Goal: Task Accomplishment & Management: Complete application form

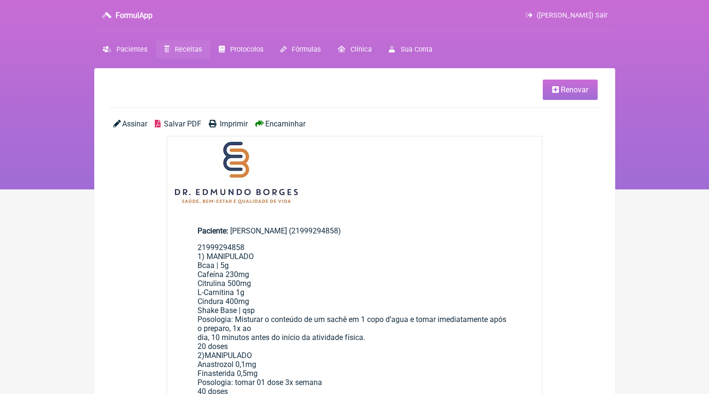
click at [192, 46] on span "Receitas" at bounding box center [188, 49] width 27 height 8
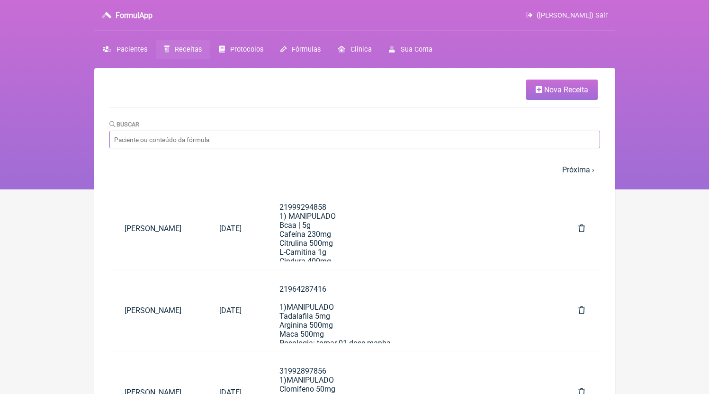
click at [524, 140] on input "Buscar" at bounding box center [354, 140] width 491 height 18
type input "L"
type input "[PERSON_NAME]"
click at [542, 91] on link "Nova Receita" at bounding box center [562, 90] width 72 height 20
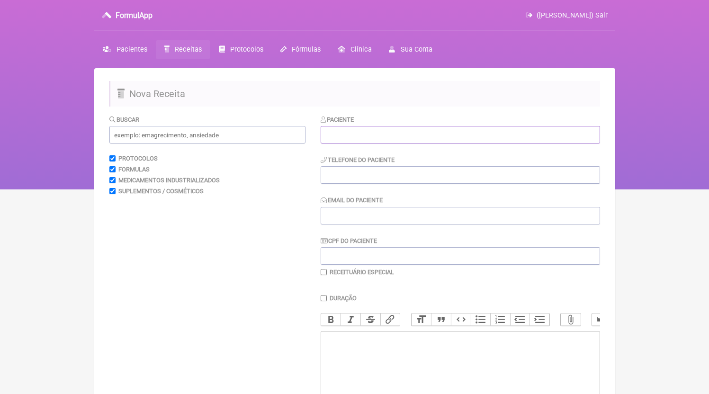
click at [400, 139] on input "text" at bounding box center [460, 135] width 279 height 18
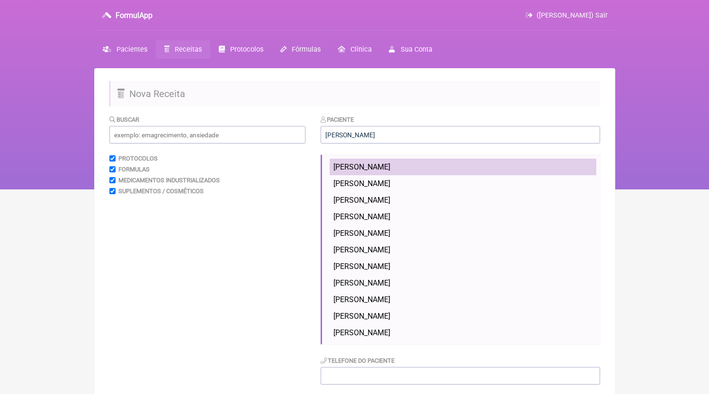
click at [395, 161] on li "[PERSON_NAME]" at bounding box center [463, 167] width 267 height 17
type input "[PERSON_NAME]"
type input "21964211693"
type input "[EMAIL_ADDRESS][DOMAIN_NAME]"
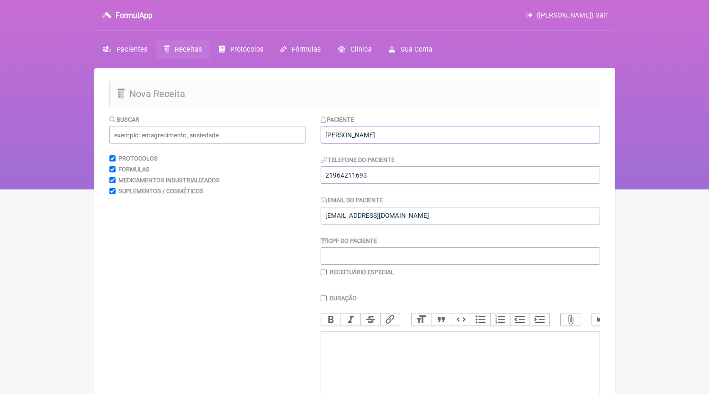
click at [401, 141] on input "[PERSON_NAME]" at bounding box center [460, 135] width 279 height 18
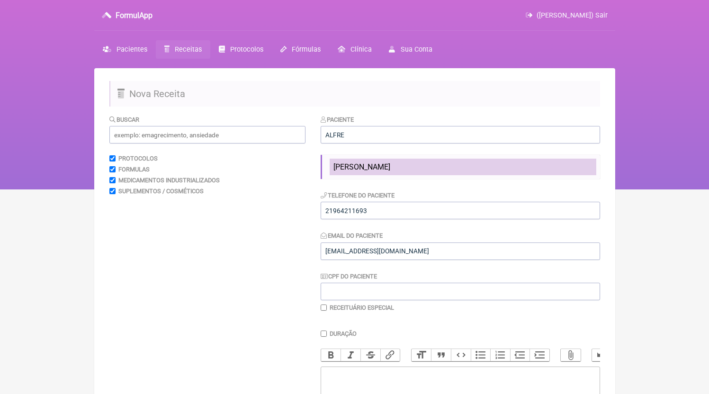
click at [380, 174] on li "[PERSON_NAME]" at bounding box center [463, 167] width 267 height 17
type input "[PERSON_NAME]"
type input "21982352345"
type input "[EMAIL_ADDRESS][DOMAIN_NAME]"
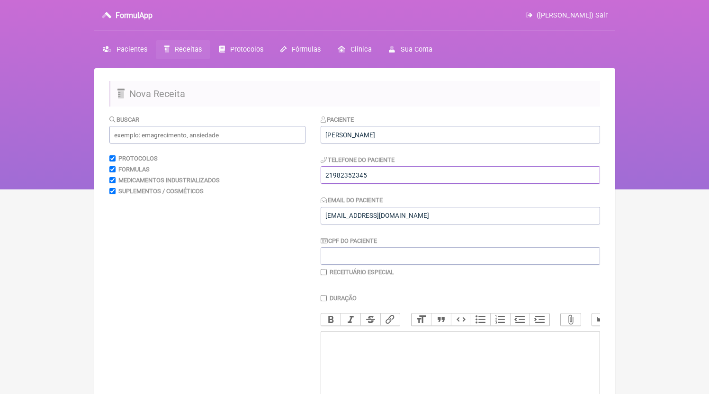
click at [376, 182] on input "21982352345" at bounding box center [460, 175] width 279 height 18
drag, startPoint x: 351, startPoint y: 179, endPoint x: 427, endPoint y: 184, distance: 75.5
click at [427, 184] on input "21982352345" at bounding box center [460, 175] width 279 height 18
click at [356, 349] on trix-editor at bounding box center [460, 388] width 279 height 114
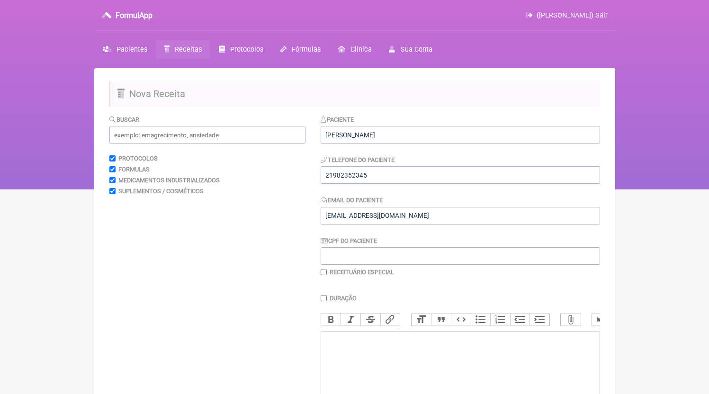
paste trix-editor "<div>21982352345</div>"
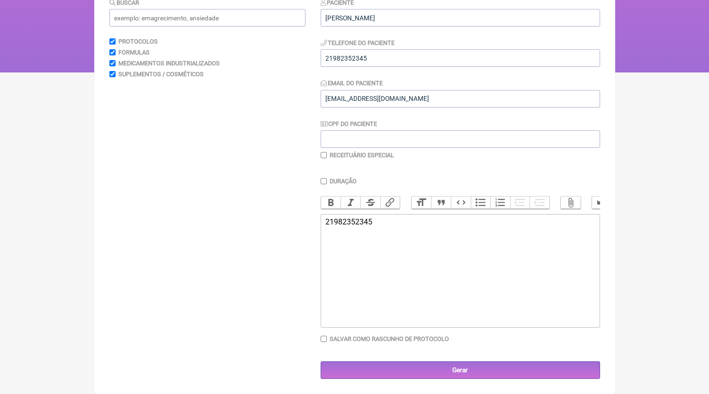
paste trix-editor "<div>21982352345<br><br>21982352345<br>1)MANIPULADO<br>[MEDICAL_DATA] 80mg<br>G…"
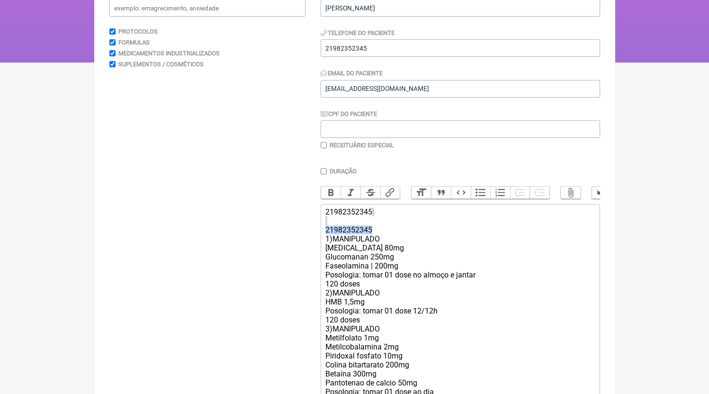
drag, startPoint x: 377, startPoint y: 240, endPoint x: 301, endPoint y: 230, distance: 76.9
click at [301, 230] on form "Buscar Protocolos Formulas Medicamentos Industrializados Suplementos / Cosmétic…" at bounding box center [354, 265] width 491 height 554
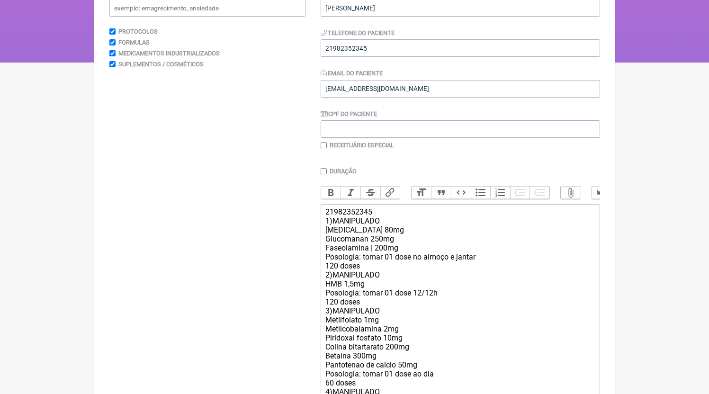
scroll to position [163, 0]
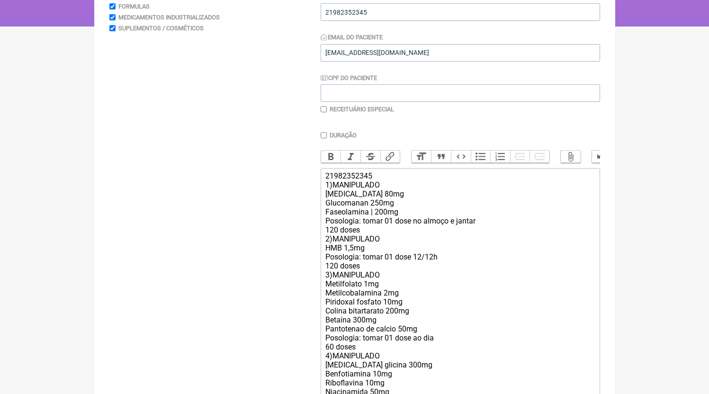
click at [377, 241] on div "21982352345 1)MANIPULADO [MEDICAL_DATA] 80mg Glucomanan 250mg Faseolamina | 200…" at bounding box center [459, 301] width 269 height 261
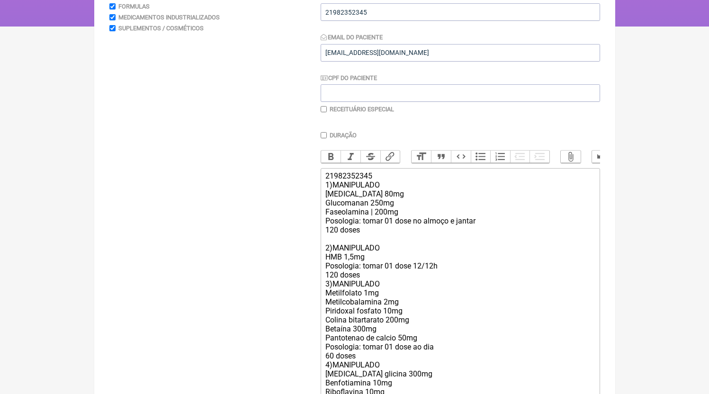
click at [363, 286] on div "21982352345 1)MANIPULADO [MEDICAL_DATA] 80mg Glucomanan 250mg Faseolamina | 200…" at bounding box center [459, 306] width 269 height 270
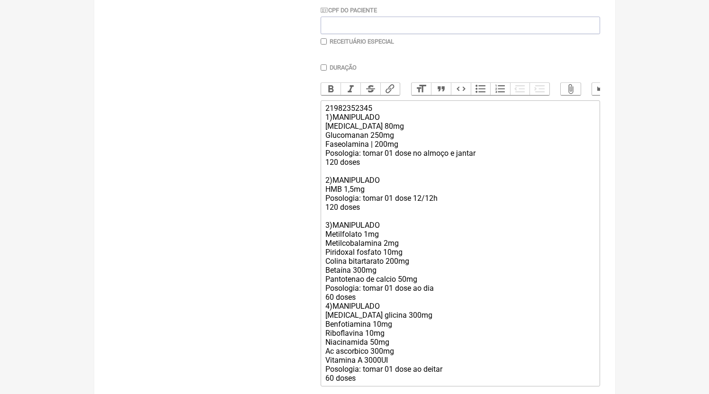
scroll to position [272, 0]
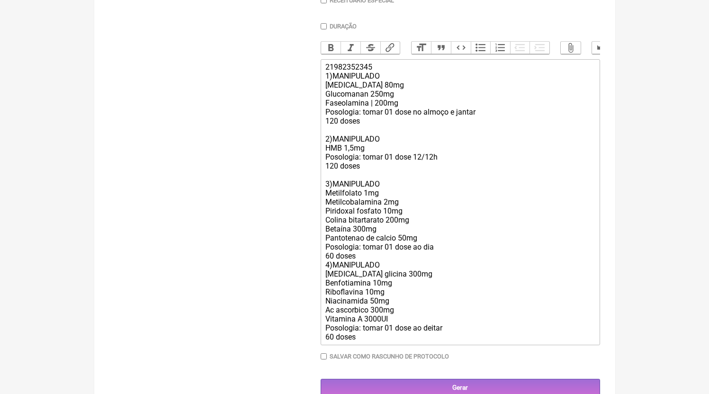
click at [368, 270] on div "21982352345 1)MANIPULADO [MEDICAL_DATA] 80mg Glucomanan 250mg Faseolamina | 200…" at bounding box center [459, 202] width 269 height 279
click at [363, 268] on div "21982352345 1)MANIPULADO [MEDICAL_DATA] 80mg Glucomanan 250mg Faseolamina | 200…" at bounding box center [459, 202] width 269 height 279
click at [363, 266] on div "21982352345 1)MANIPULADO [MEDICAL_DATA] 80mg Glucomanan 250mg Faseolamina | 200…" at bounding box center [459, 202] width 269 height 279
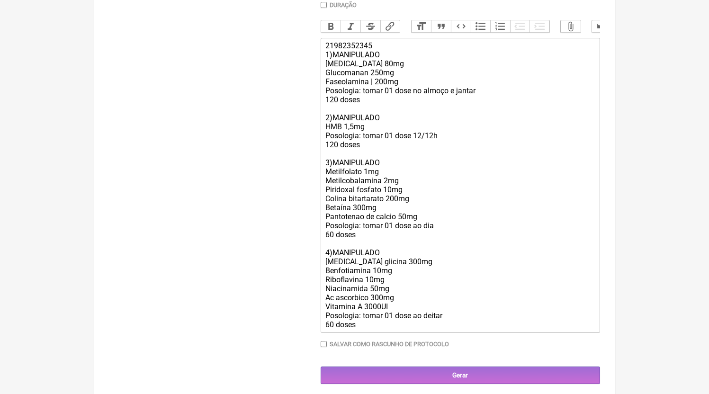
scroll to position [308, 0]
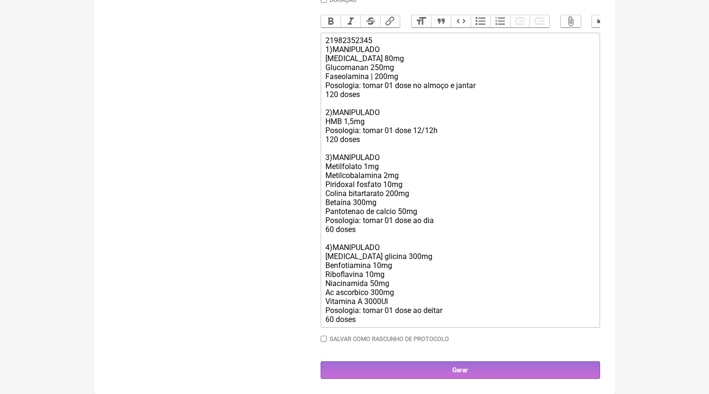
click at [390, 178] on div "21982352345 1)MANIPULADO [MEDICAL_DATA] 80mg Glucomanan 250mg Faseolamina | 200…" at bounding box center [459, 180] width 269 height 288
click at [367, 165] on div "21982352345 1)MANIPULADO [MEDICAL_DATA] 80mg Glucomanan 250mg Faseolamina | 200…" at bounding box center [459, 180] width 269 height 288
type trix-editor "<div>21982352345<br>1)MANIPULADO<br>[MEDICAL_DATA] 80mg<br>Glucomanan 250mg<br>…"
click at [385, 205] on div "21982352345 1)MANIPULADO [MEDICAL_DATA] 80mg Glucomanan 250mg Faseolamina | 200…" at bounding box center [459, 180] width 269 height 288
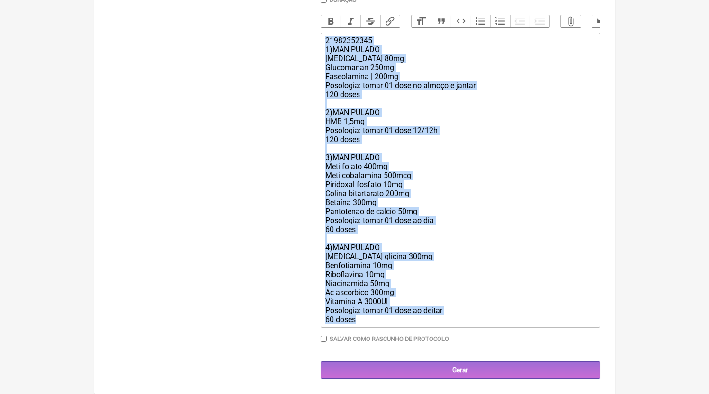
drag, startPoint x: 367, startPoint y: 322, endPoint x: 307, endPoint y: 36, distance: 292.3
click at [307, 36] on form "Buscar Protocolos Formulas Medicamentos Industrializados Suplementos / Cosmétic…" at bounding box center [354, 97] width 491 height 563
copy div "21982352345 1)MANIPULADO [MEDICAL_DATA] 80mg Glucomanan 250mg Faseolamina | 200…"
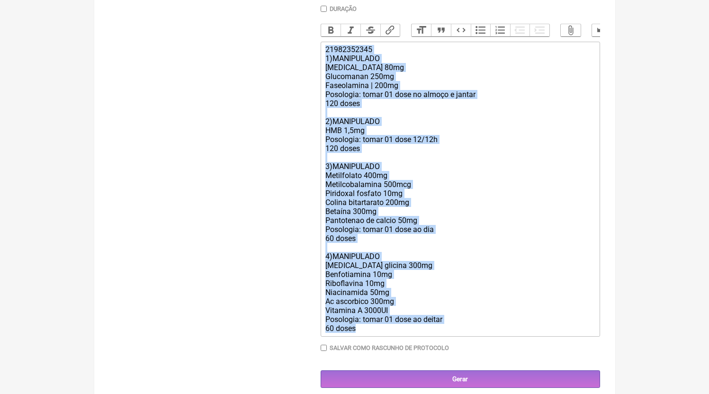
scroll to position [295, 0]
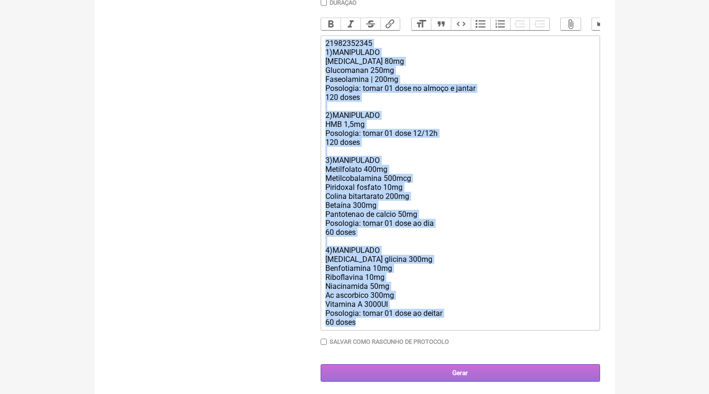
click at [428, 381] on input "Gerar" at bounding box center [460, 373] width 279 height 18
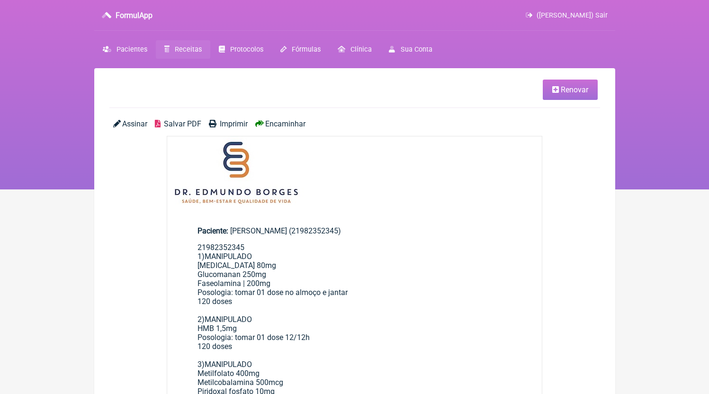
click at [177, 125] on span "Salvar PDF" at bounding box center [182, 123] width 37 height 9
